Goal: Task Accomplishment & Management: Complete application form

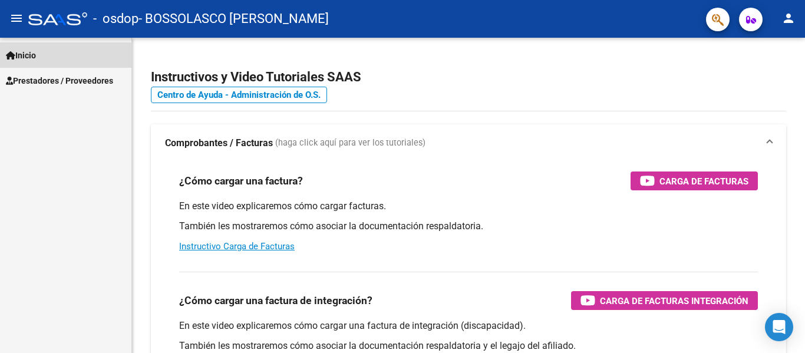
click at [44, 58] on link "Inicio" at bounding box center [65, 54] width 131 height 25
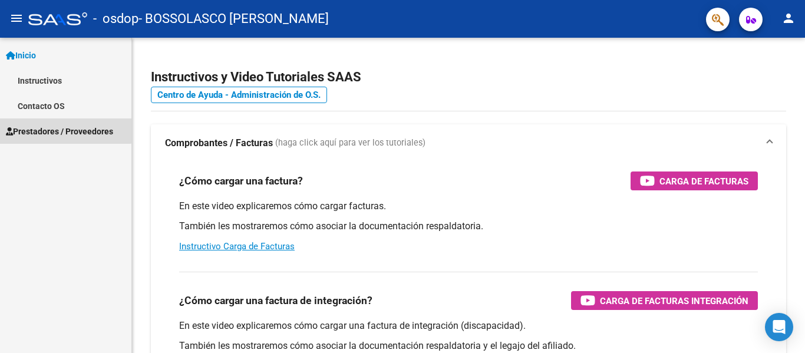
click at [48, 125] on span "Prestadores / Proveedores" at bounding box center [59, 131] width 107 height 13
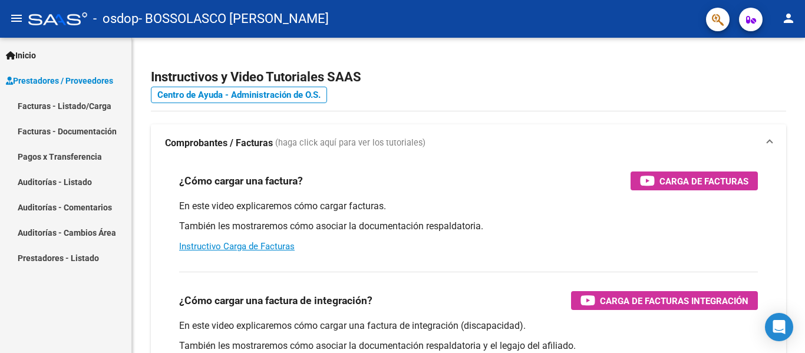
click at [60, 103] on link "Facturas - Listado/Carga" at bounding box center [65, 105] width 131 height 25
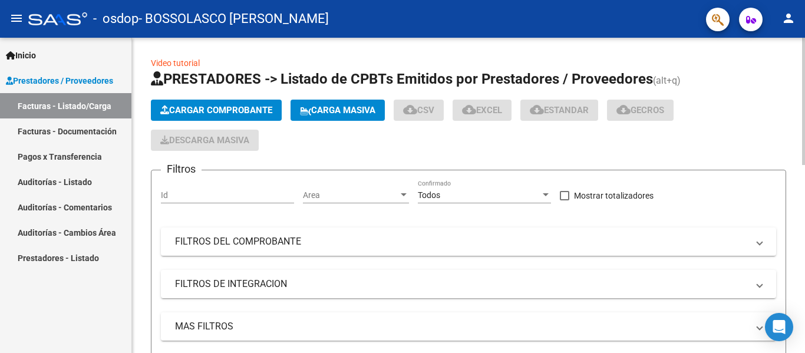
click at [205, 111] on span "Cargar Comprobante" at bounding box center [216, 110] width 112 height 11
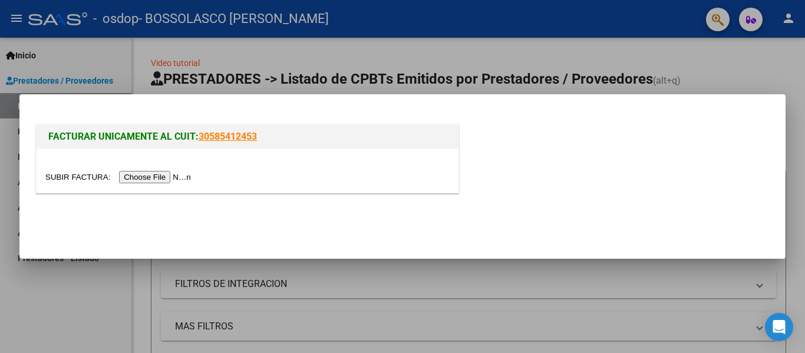
click at [180, 175] on input "file" at bounding box center [119, 177] width 149 height 12
click at [175, 173] on input "file" at bounding box center [119, 177] width 149 height 12
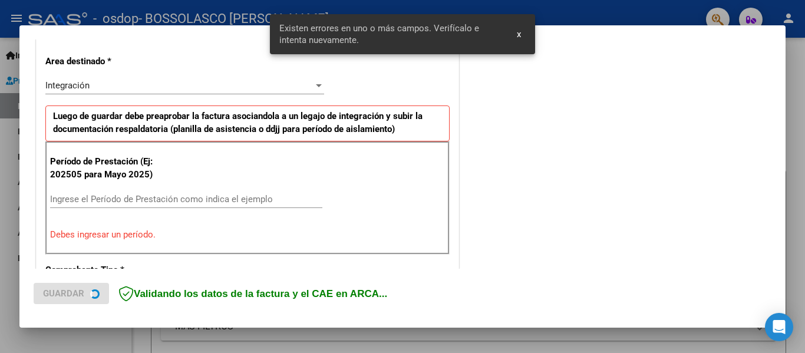
scroll to position [273, 0]
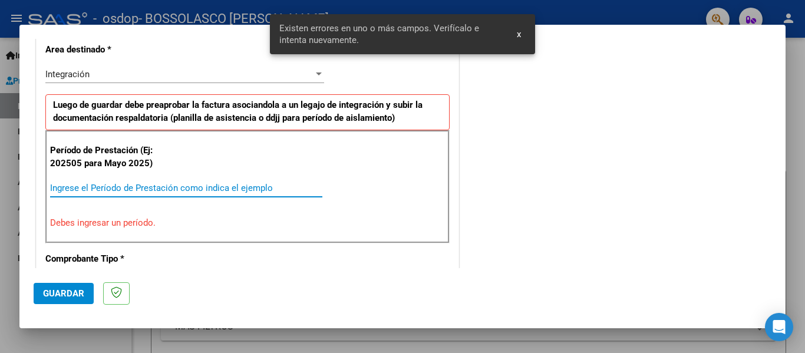
click at [147, 183] on input "Ingrese el Período de Prestación como indica el ejemplo" at bounding box center [186, 188] width 272 height 11
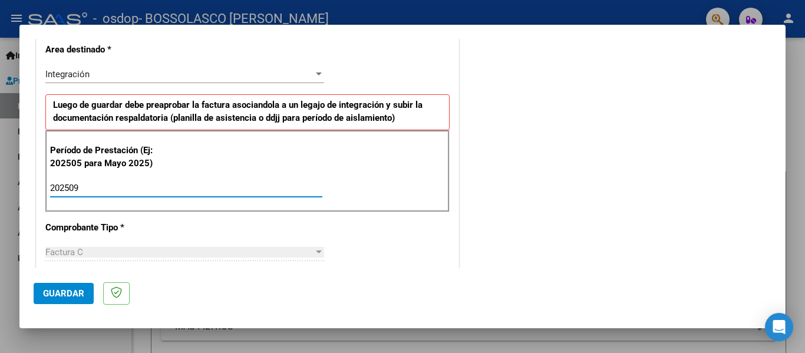
type input "202509"
click at [68, 288] on span "Guardar" at bounding box center [63, 293] width 41 height 11
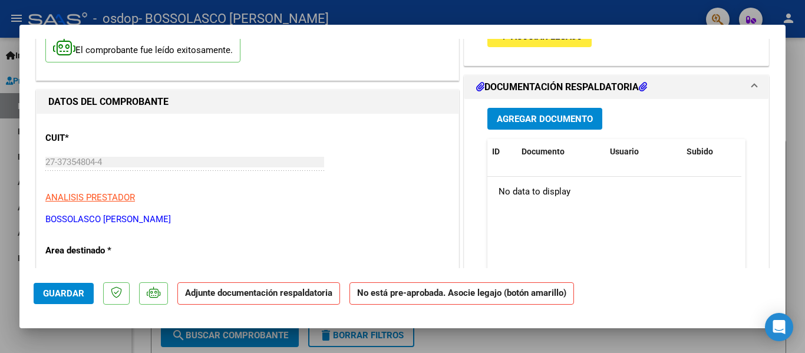
scroll to position [38, 0]
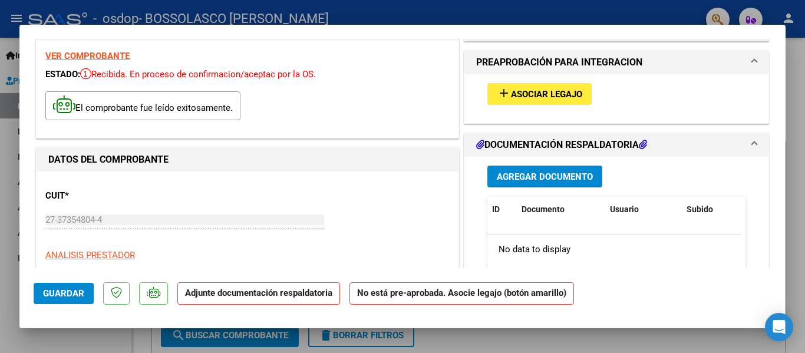
click at [539, 186] on button "Agregar Documento" at bounding box center [544, 177] width 115 height 22
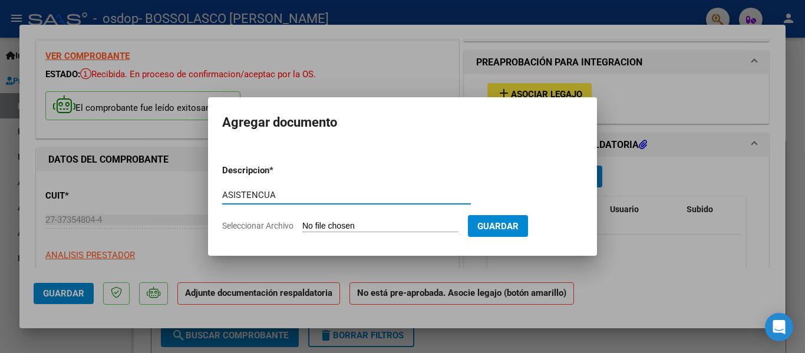
type input "ASISTENCUA"
click at [365, 221] on input "Seleccionar Archivo" at bounding box center [380, 226] width 156 height 11
type input "C:\fakepath\Asistencia [PERSON_NAME] septiembre.pdf"
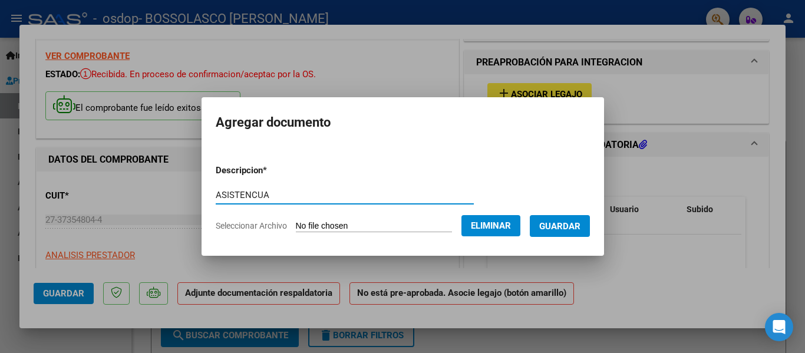
click at [253, 182] on form "Descripcion * ASISTENCUA Escriba aquí una descripcion Seleccionar Archivo Elimi…" at bounding box center [403, 198] width 374 height 86
type input "ASISTENCIA"
click at [551, 221] on span "Guardar" at bounding box center [559, 226] width 41 height 11
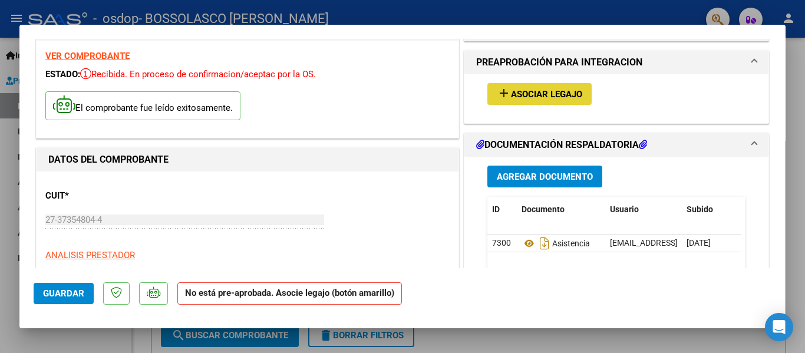
click at [511, 93] on span "Asociar Legajo" at bounding box center [546, 94] width 71 height 11
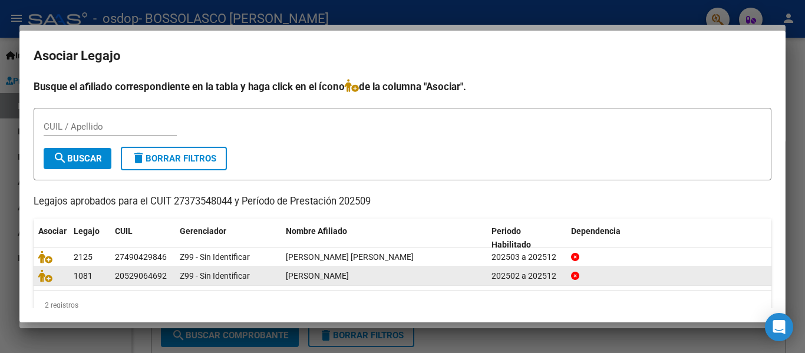
click at [133, 275] on div "20529064692" at bounding box center [141, 276] width 52 height 14
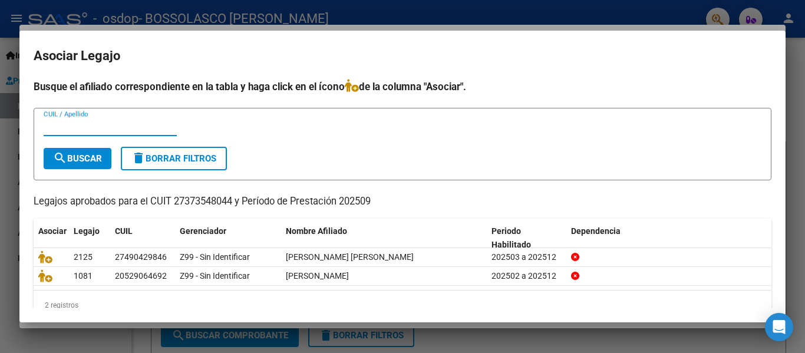
click at [97, 121] on input "CUIL / Apellido" at bounding box center [110, 126] width 133 height 11
type input "20529064692"
click at [90, 150] on form "20529064692 CUIL / Apellido search Buscar delete Borrar Filtros" at bounding box center [403, 144] width 738 height 72
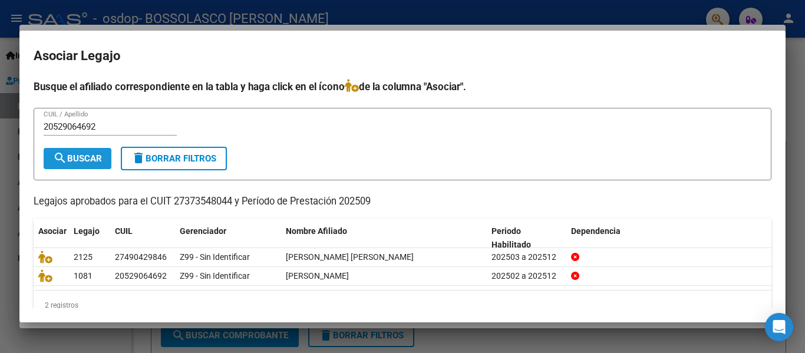
click at [90, 150] on button "search Buscar" at bounding box center [78, 158] width 68 height 21
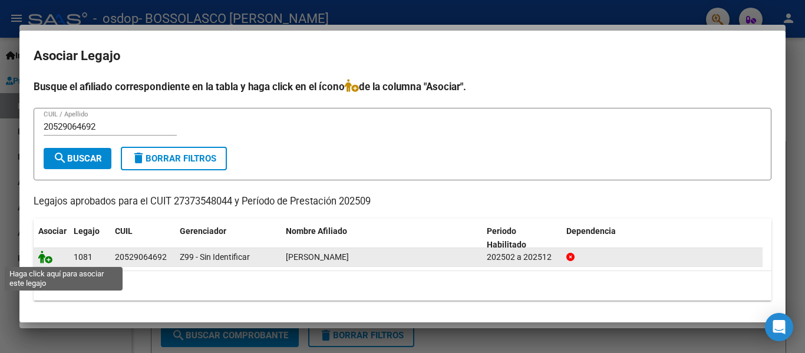
click at [45, 258] on icon at bounding box center [45, 256] width 14 height 13
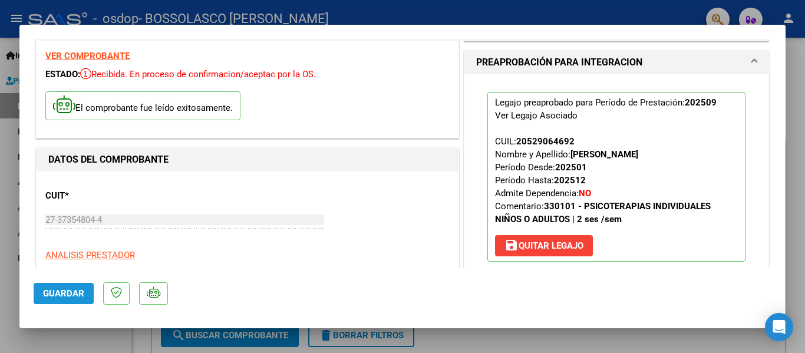
click at [60, 291] on span "Guardar" at bounding box center [63, 293] width 41 height 11
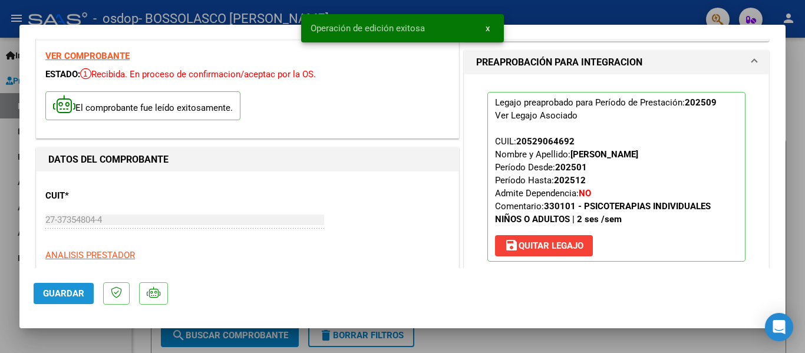
click at [60, 291] on span "Guardar" at bounding box center [63, 293] width 41 height 11
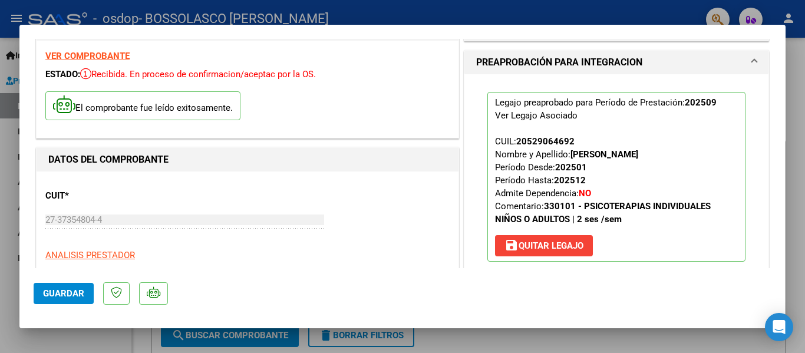
click at [711, 333] on div at bounding box center [402, 176] width 805 height 353
type input "$ 0,00"
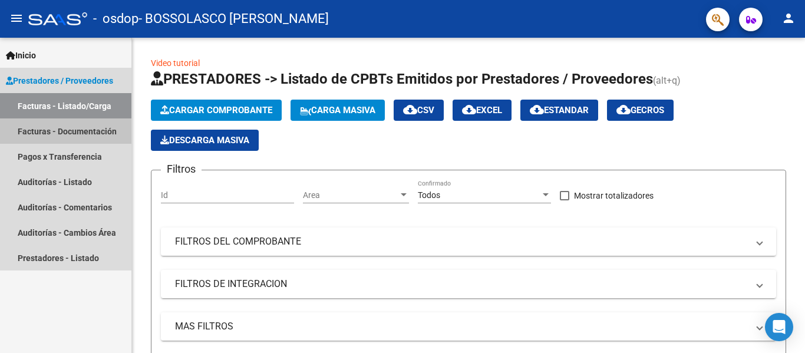
click at [83, 128] on link "Facturas - Documentación" at bounding box center [65, 130] width 131 height 25
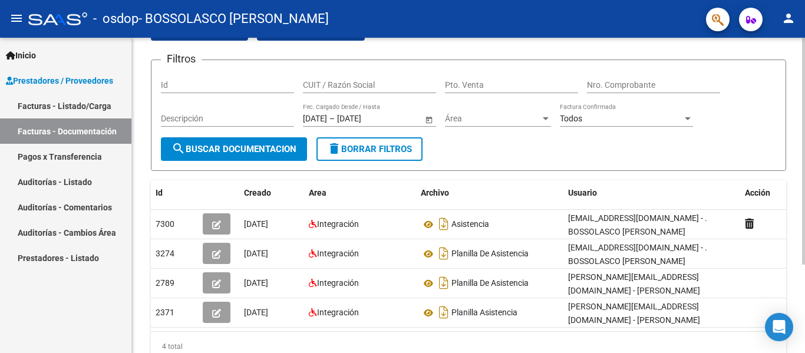
scroll to position [69, 0]
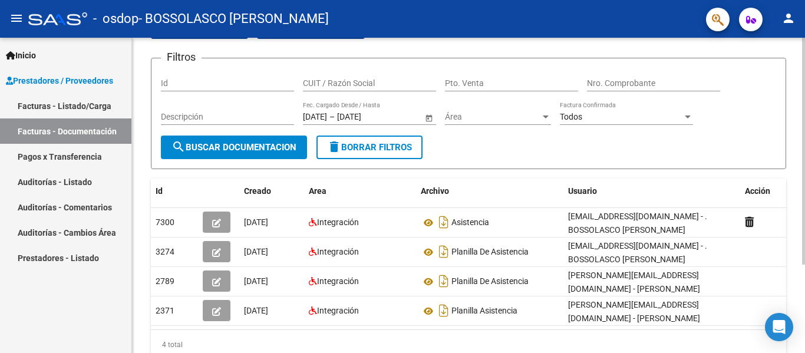
click at [804, 224] on div at bounding box center [803, 204] width 3 height 227
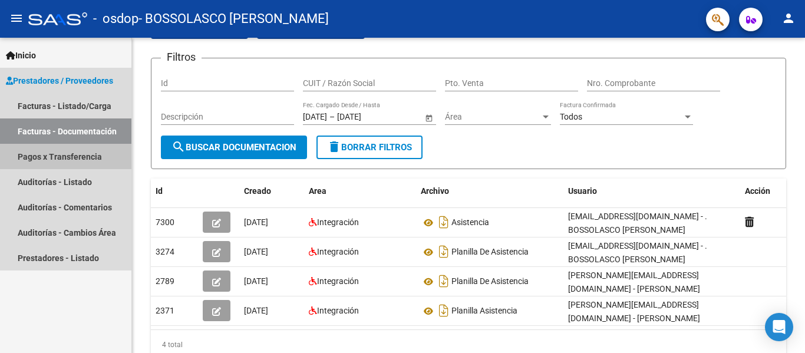
click at [87, 155] on link "Pagos x Transferencia" at bounding box center [65, 156] width 131 height 25
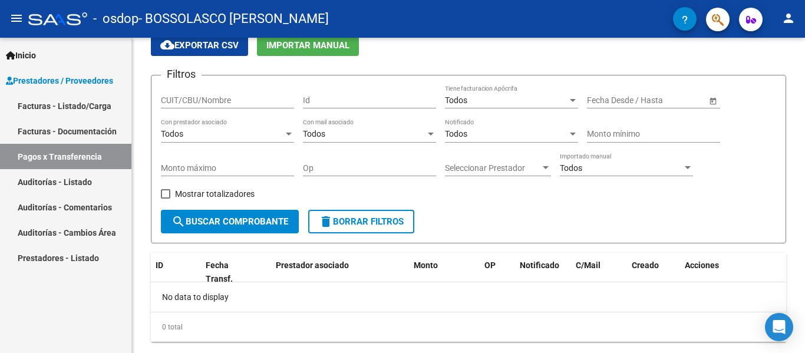
scroll to position [69, 0]
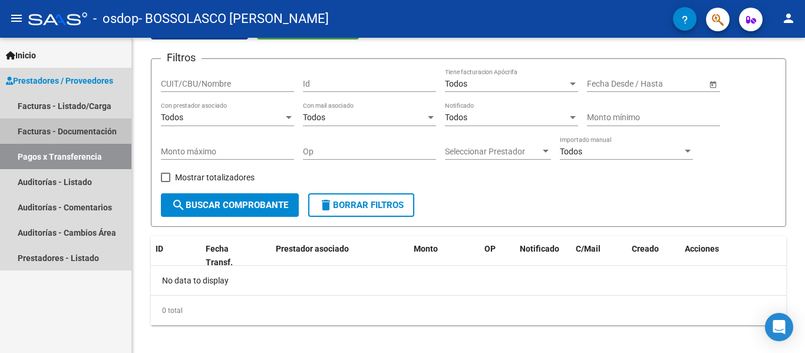
click at [90, 125] on link "Facturas - Documentación" at bounding box center [65, 130] width 131 height 25
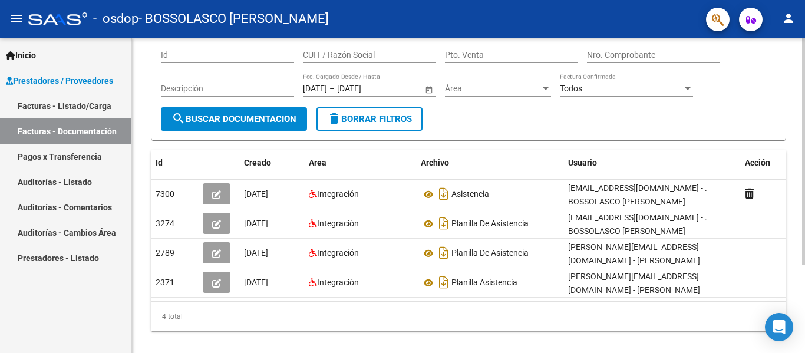
scroll to position [105, 0]
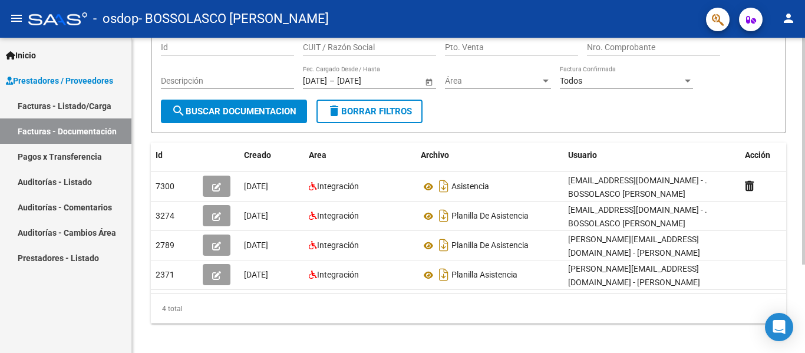
click at [804, 228] on div at bounding box center [803, 233] width 3 height 227
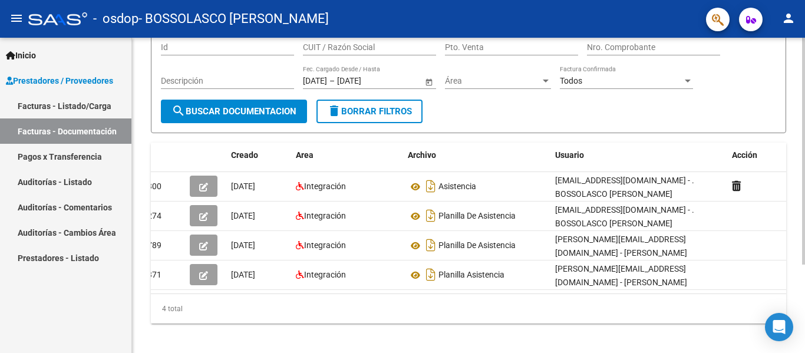
scroll to position [0, 0]
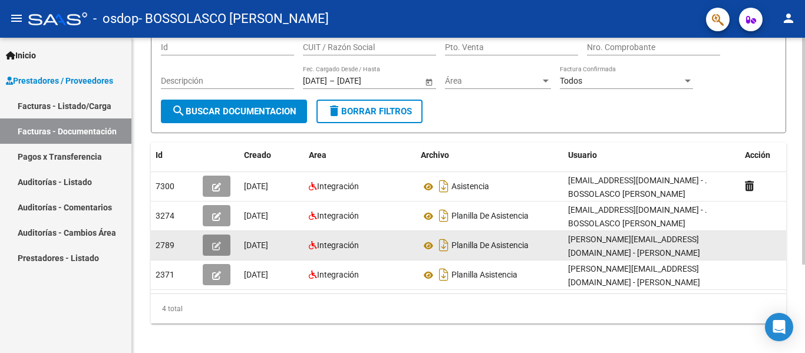
click at [219, 241] on span "button" at bounding box center [216, 245] width 9 height 11
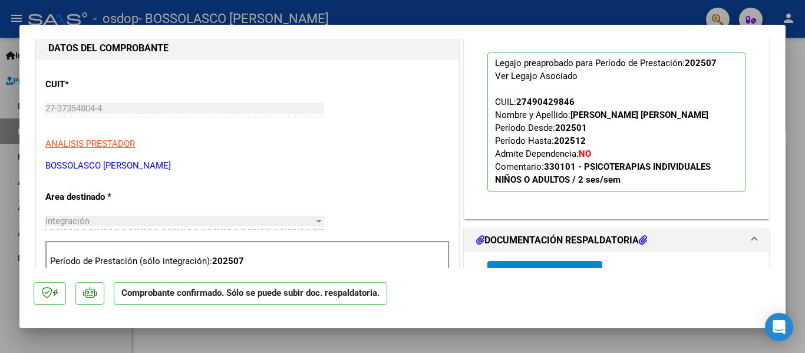
scroll to position [285, 0]
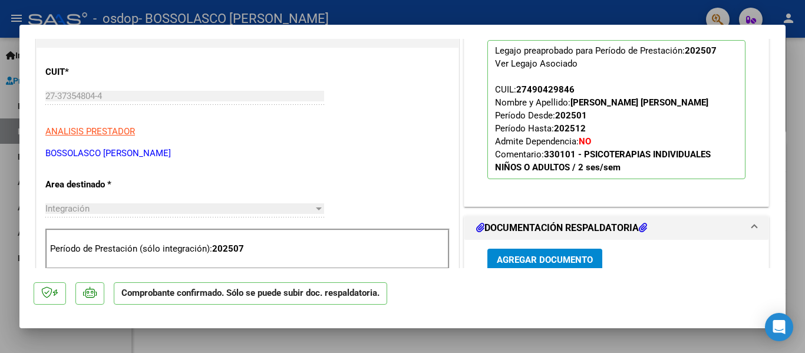
click at [800, 231] on div at bounding box center [402, 176] width 805 height 353
type input "$ 0,00"
